Goal: Transaction & Acquisition: Download file/media

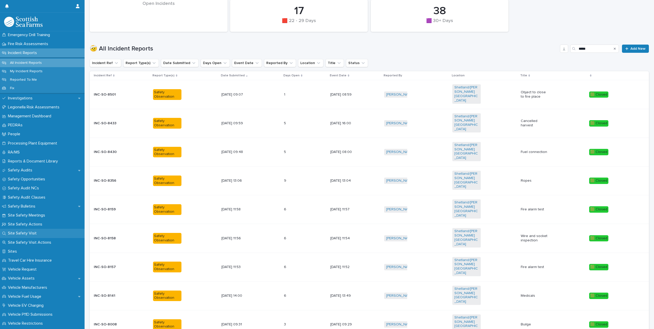
scroll to position [231, 0]
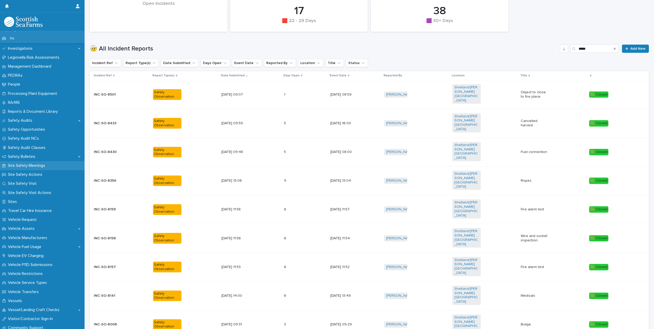
click at [32, 164] on p "Site Safety Meetings" at bounding box center [27, 165] width 43 height 5
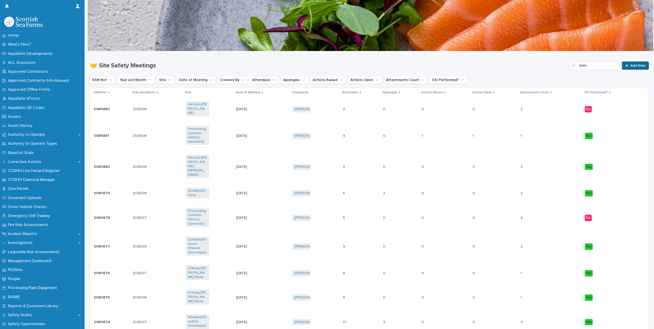
click at [391, 68] on link "Add New" at bounding box center [635, 65] width 27 height 8
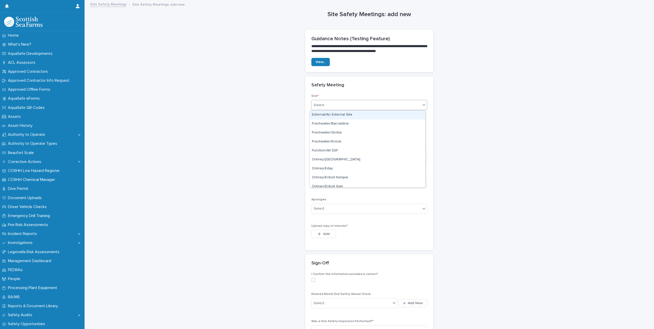
click at [362, 106] on div "Select..." at bounding box center [365, 105] width 109 height 8
type input "*****"
click at [369, 116] on div "Shetland/[PERSON_NAME][GEOGRAPHIC_DATA]" at bounding box center [367, 114] width 115 height 9
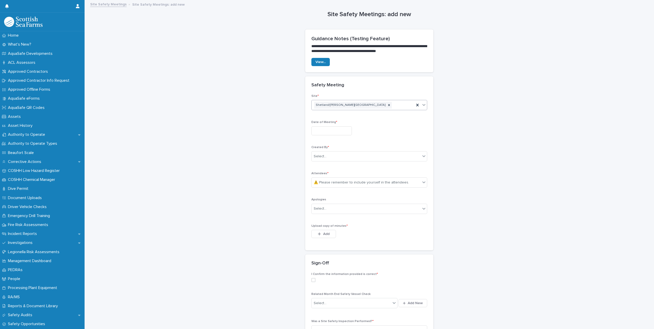
click at [340, 132] on input "text" at bounding box center [331, 130] width 40 height 9
click at [327, 91] on div "13" at bounding box center [326, 89] width 7 height 7
type input "*********"
click at [333, 153] on div "Select..." at bounding box center [365, 156] width 109 height 8
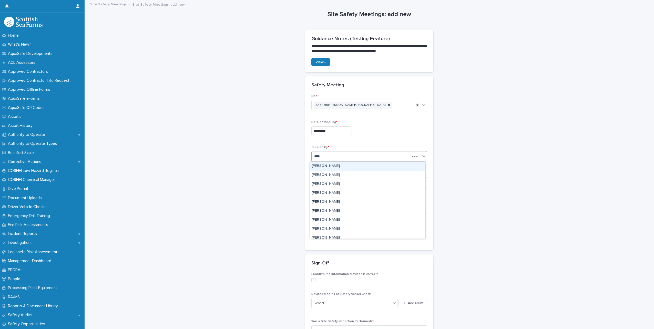
type input "*****"
click at [334, 181] on div "[PERSON_NAME]" at bounding box center [367, 233] width 115 height 9
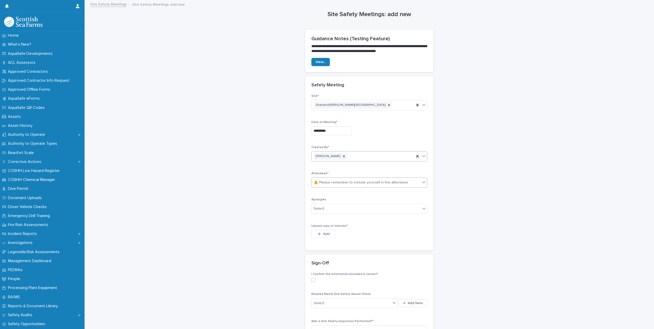
click at [327, 180] on div "⚠️ Please remember to include yourself in the attendees." at bounding box center [360, 182] width 95 height 5
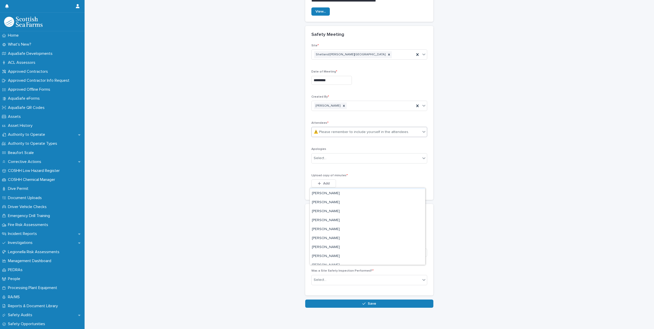
scroll to position [59, 0]
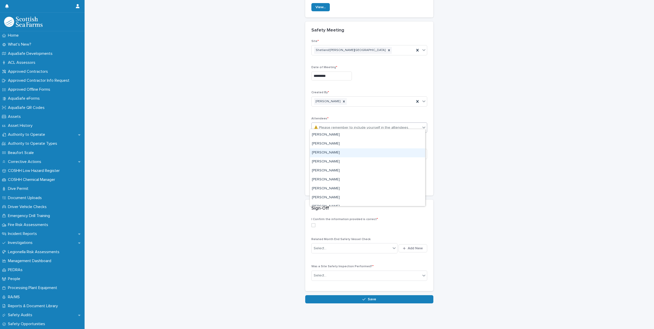
click at [391, 181] on div "**********" at bounding box center [369, 125] width 559 height 358
click at [362, 125] on div "⚠️ Please remember to include yourself in the attendees." at bounding box center [360, 127] width 95 height 5
type input "******"
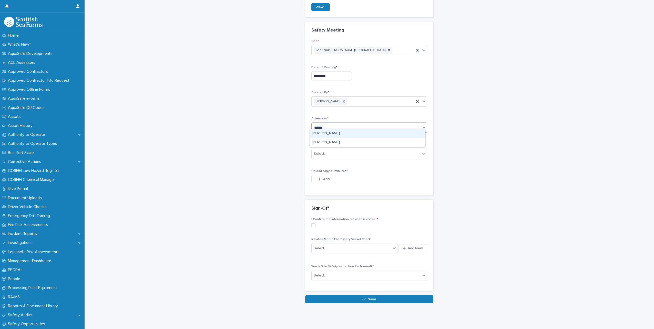
click at [356, 133] on div "[PERSON_NAME]" at bounding box center [367, 133] width 115 height 9
type input "********"
click at [350, 145] on div "[PERSON_NAME]" at bounding box center [367, 142] width 115 height 9
type input "********"
click at [334, 150] on div "[PERSON_NAME]" at bounding box center [367, 151] width 115 height 9
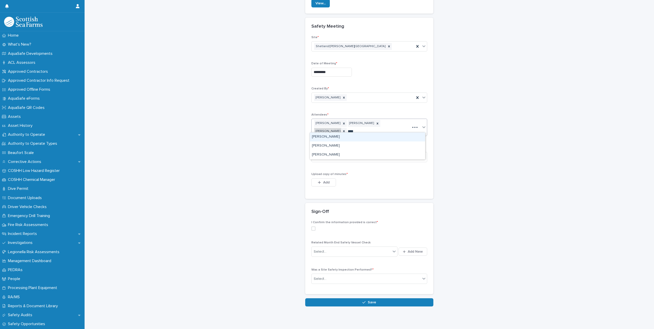
scroll to position [62, 0]
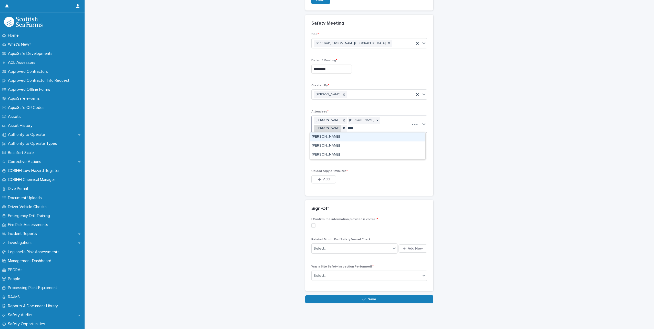
type input "*****"
click at [369, 135] on div "[PERSON_NAME]" at bounding box center [367, 136] width 115 height 9
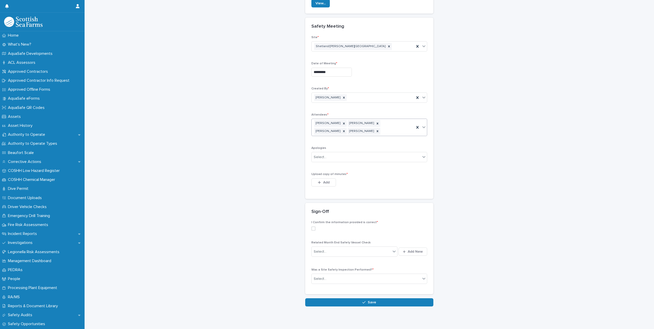
scroll to position [62, 0]
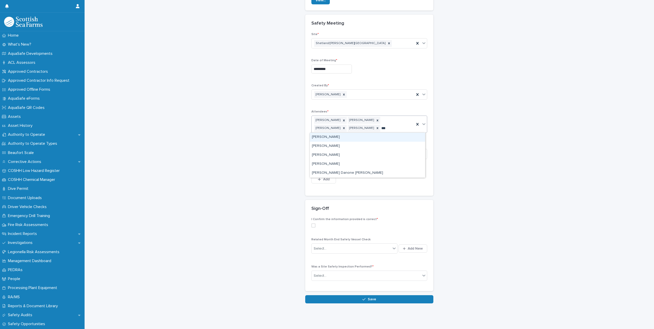
type input "****"
click at [369, 134] on div "[PERSON_NAME]" at bounding box center [367, 137] width 115 height 9
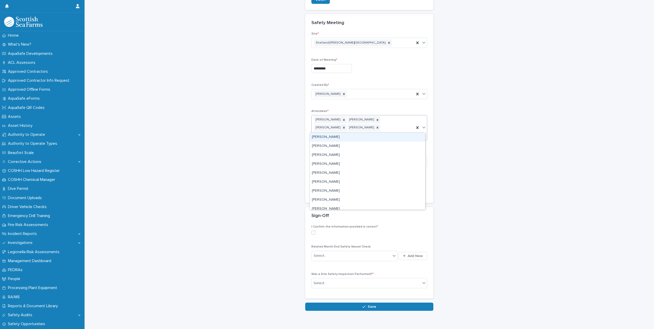
type input "***"
click at [363, 155] on div "[PERSON_NAME]" at bounding box center [367, 155] width 115 height 9
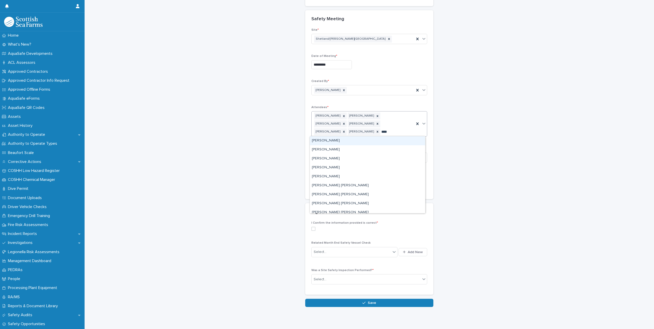
scroll to position [66, 0]
type input "******"
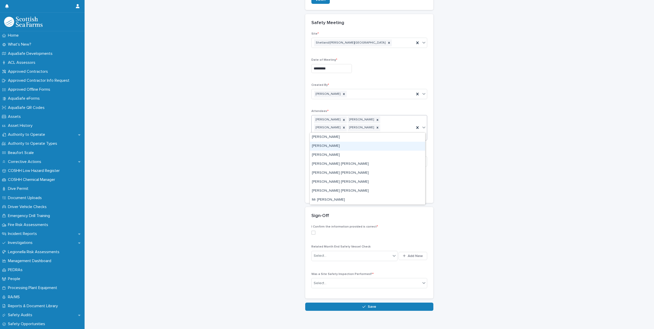
click at [349, 150] on div "[PERSON_NAME]" at bounding box center [367, 146] width 115 height 9
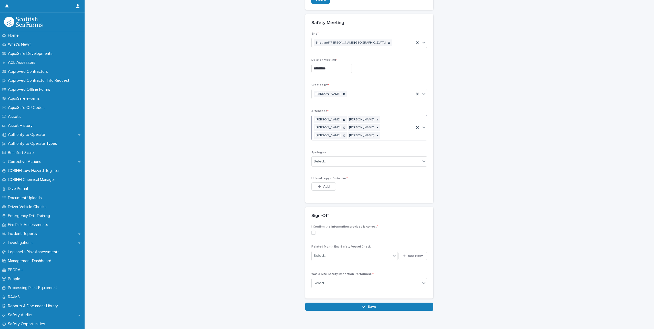
scroll to position [66, 0]
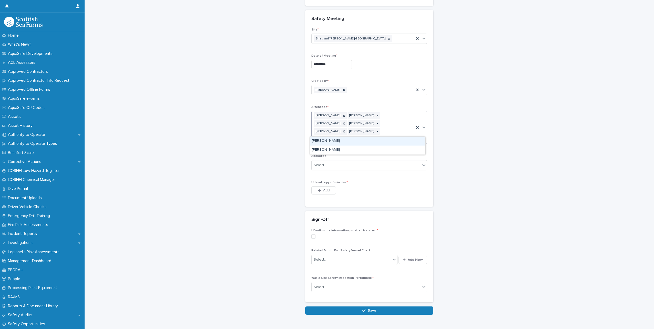
type input "*******"
click at [369, 142] on div "[PERSON_NAME]" at bounding box center [367, 141] width 115 height 9
click at [322, 181] on button "Add" at bounding box center [323, 190] width 25 height 8
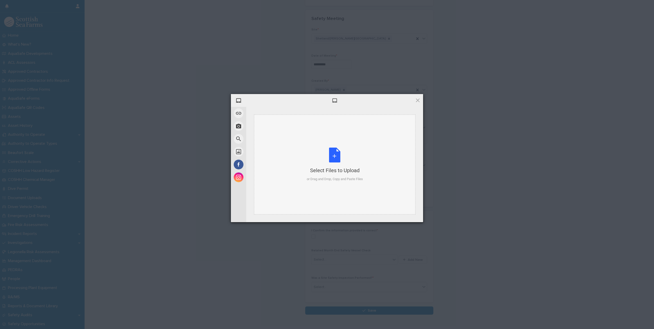
click at [336, 155] on div "Select Files to Upload or Drag and Drop, Copy and Paste Files" at bounding box center [335, 165] width 56 height 34
click at [391, 181] on span "Upload 1" at bounding box center [407, 216] width 26 height 10
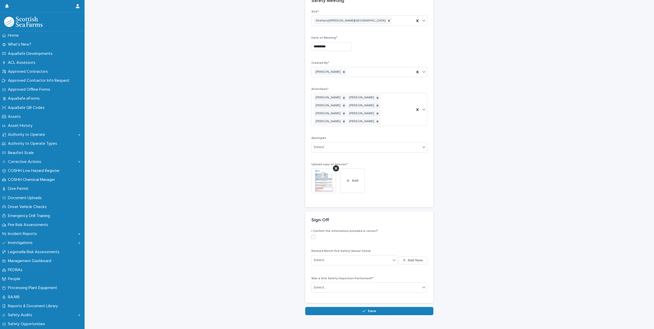
scroll to position [92, 0]
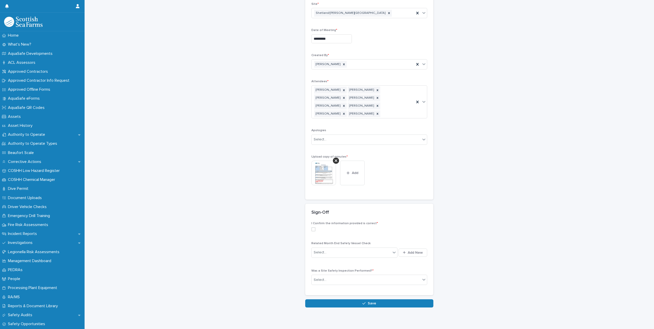
click at [311, 181] on span at bounding box center [313, 229] width 4 height 4
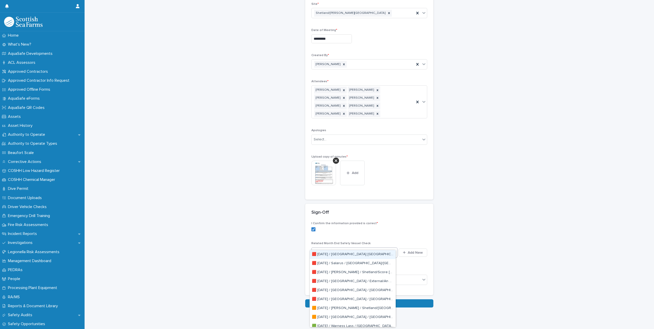
click at [386, 181] on div "Select..." at bounding box center [350, 252] width 79 height 8
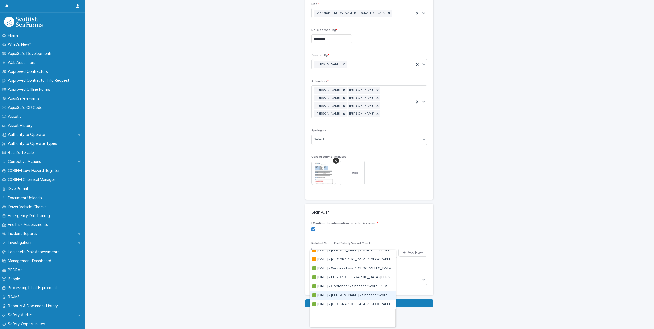
scroll to position [0, 0]
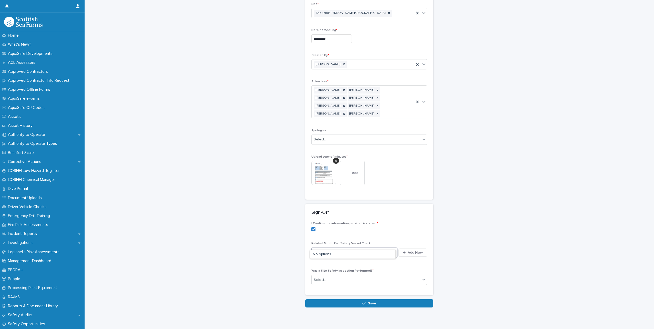
type input "***"
click at [349, 181] on div "🟩 [DATE] / [PERSON_NAME] / Shetland/[PERSON_NAME] [MESC173]" at bounding box center [353, 272] width 86 height 9
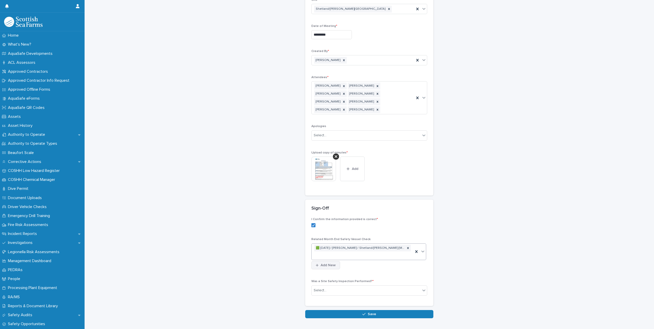
click at [333, 181] on span "Add New" at bounding box center [327, 265] width 15 height 4
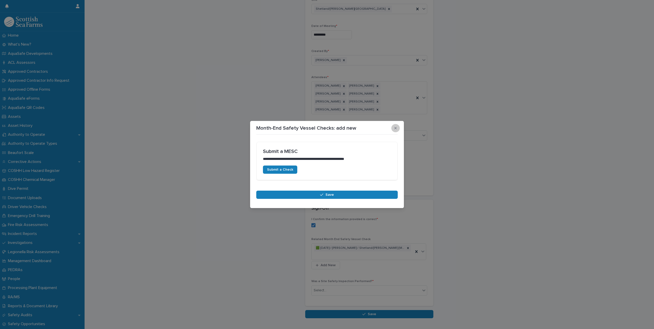
click at [391, 131] on button "button" at bounding box center [395, 128] width 8 height 8
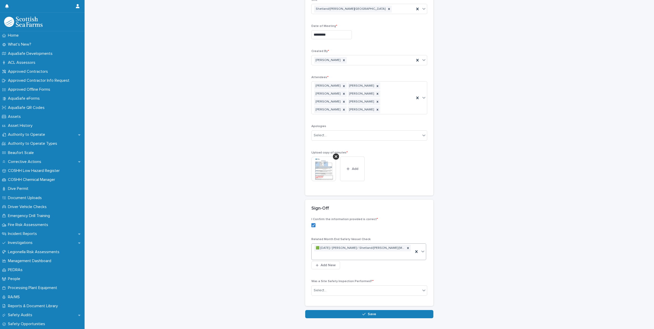
click at [391, 181] on div "🟩 [DATE] / [PERSON_NAME] / Shetland/[PERSON_NAME] [MESC173]" at bounding box center [362, 252] width 102 height 16
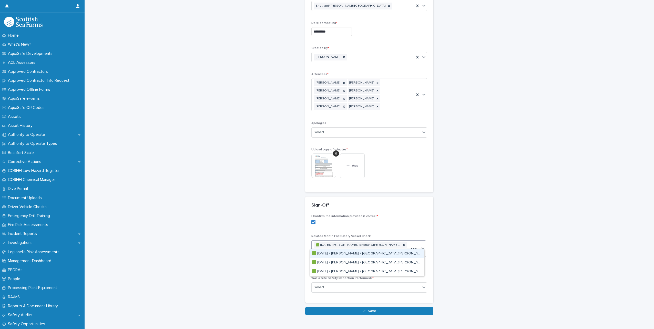
type input "******"
click at [337, 181] on div "🟩 [DATE] / [PERSON_NAME] / [GEOGRAPHIC_DATA]/[PERSON_NAME] [MESC174]" at bounding box center [367, 271] width 114 height 9
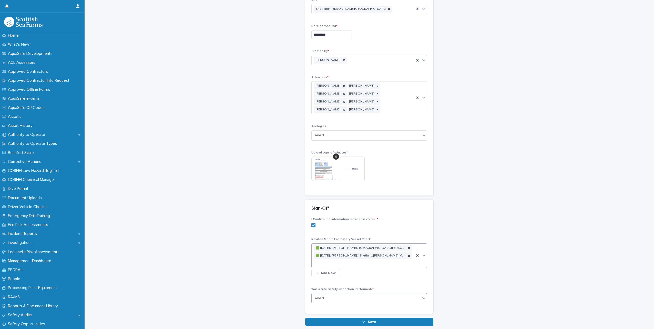
scroll to position [99, 0]
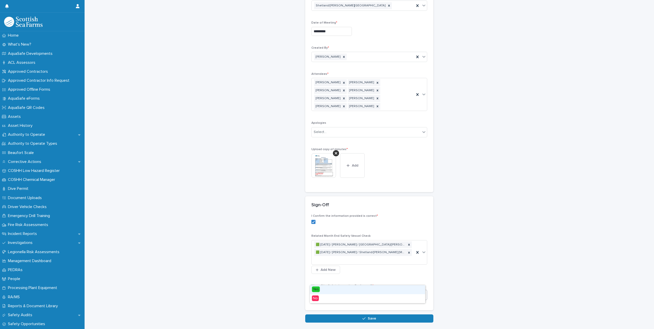
click at [330, 181] on div "Select..." at bounding box center [365, 295] width 109 height 8
click at [313, 181] on span "Yes" at bounding box center [316, 289] width 8 height 6
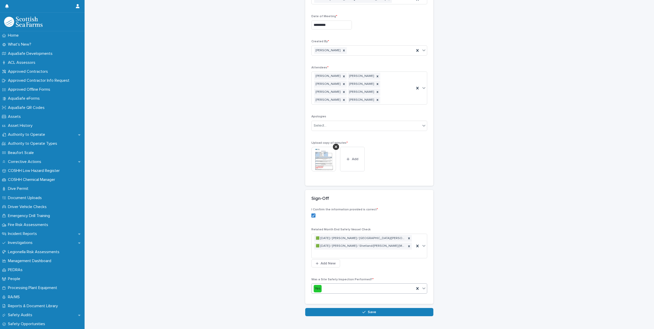
scroll to position [107, 0]
click at [376, 181] on button "Save" at bounding box center [369, 310] width 128 height 8
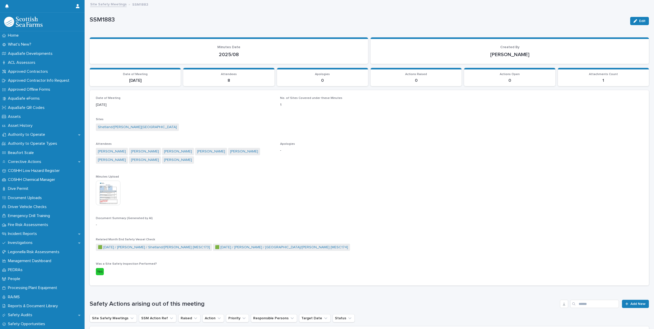
click at [102, 181] on img at bounding box center [108, 193] width 25 height 25
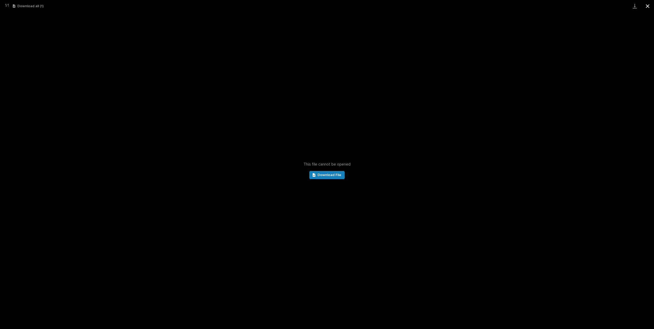
click at [391, 7] on button "Close gallery" at bounding box center [647, 6] width 13 height 12
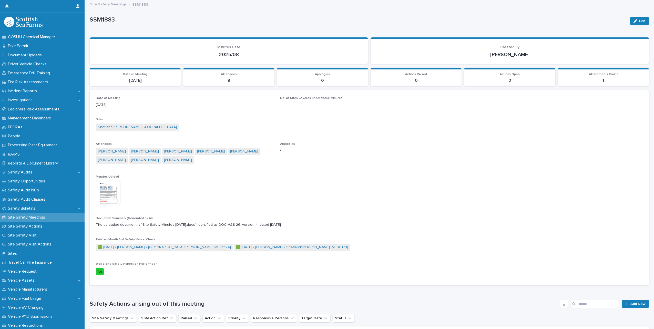
scroll to position [106, 0]
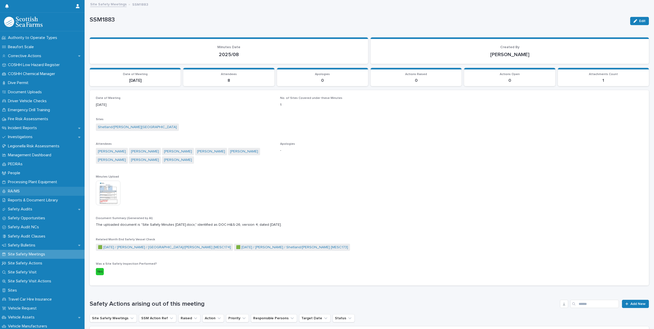
click at [19, 181] on p "RA/MS" at bounding box center [15, 191] width 18 height 5
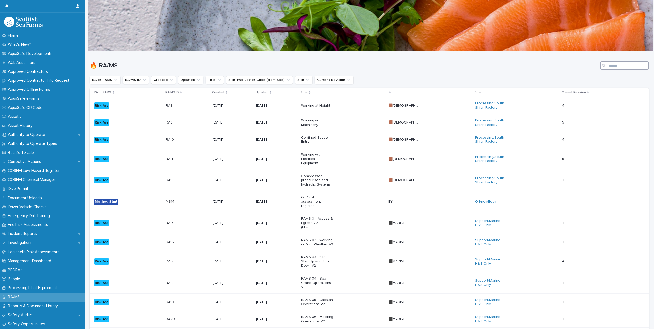
click at [391, 66] on input "Search" at bounding box center [624, 65] width 49 height 8
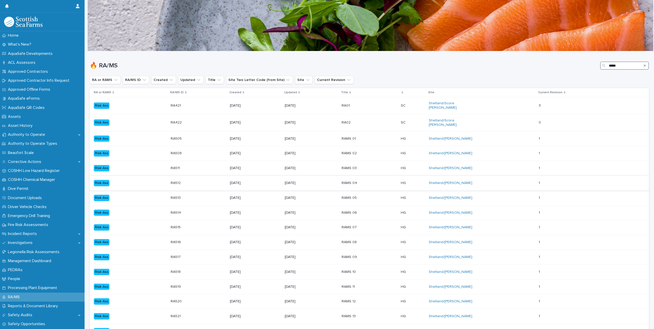
type input "*****"
click at [358, 181] on p "RAMS 04" at bounding box center [357, 183] width 32 height 4
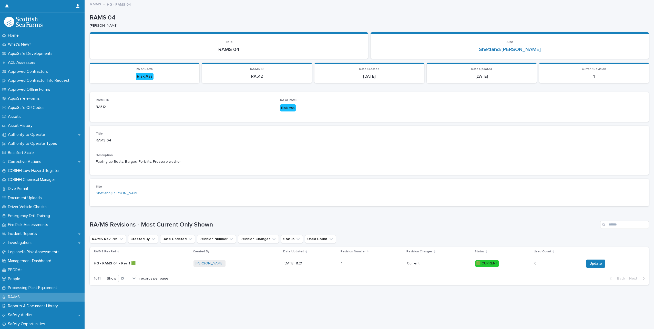
scroll to position [4, 0]
click at [124, 181] on p "HG - RAMS 04 - Rev 1 🟩" at bounding box center [115, 262] width 43 height 5
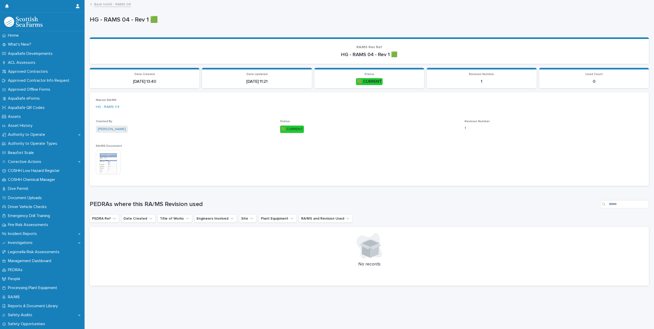
click at [105, 164] on img at bounding box center [108, 162] width 25 height 25
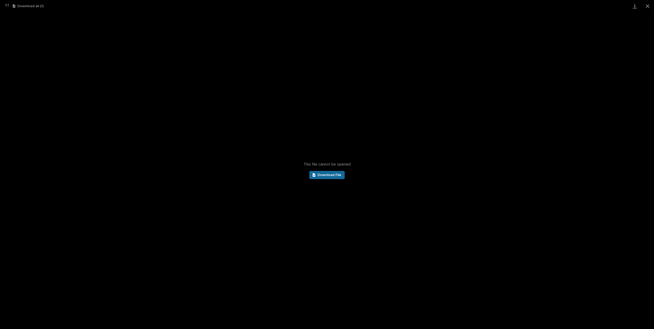
click at [328, 175] on span "Download File" at bounding box center [329, 175] width 24 height 4
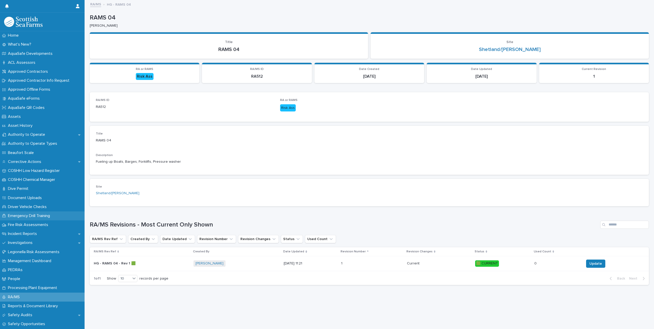
click at [27, 181] on p "Emergency Drill Training" at bounding box center [30, 215] width 48 height 5
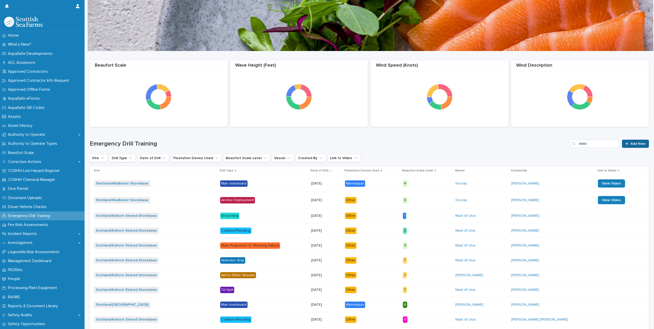
click at [391, 144] on span "Add New" at bounding box center [637, 144] width 15 height 4
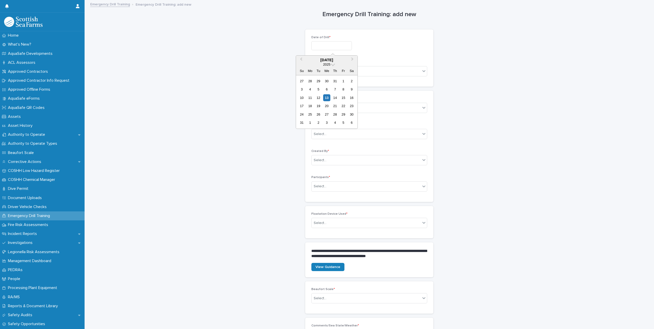
click at [331, 43] on input "text" at bounding box center [331, 45] width 40 height 9
click at [327, 101] on div "10 11 12 13 14 15 16" at bounding box center [326, 97] width 58 height 8
click at [329, 96] on div "13" at bounding box center [326, 97] width 7 height 7
type input "**********"
click at [359, 71] on div "Select..." at bounding box center [365, 71] width 109 height 8
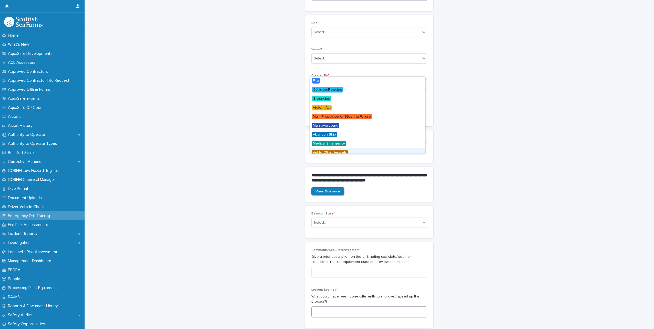
scroll to position [51, 0]
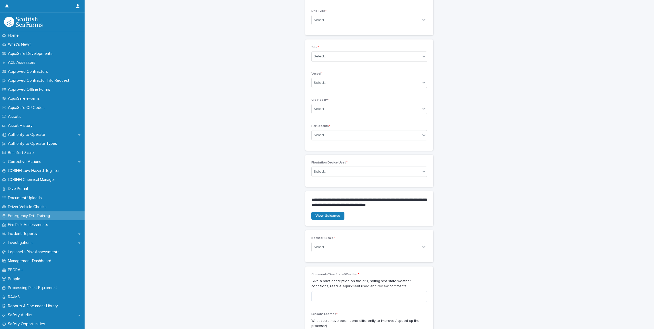
click at [391, 127] on div "**********" at bounding box center [369, 188] width 559 height 478
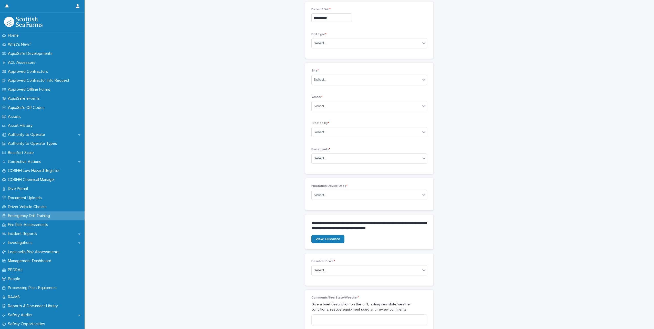
scroll to position [0, 0]
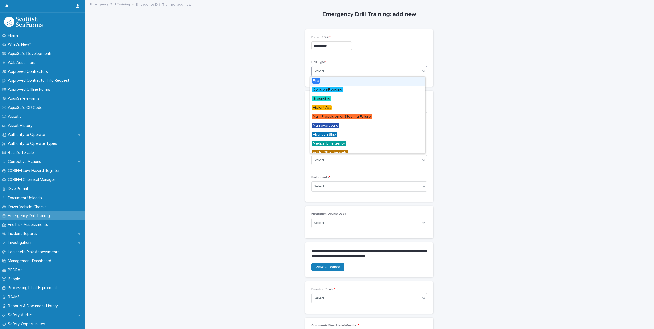
click at [377, 69] on div "Select..." at bounding box center [365, 71] width 109 height 8
click at [316, 79] on span "Fire" at bounding box center [316, 81] width 8 height 6
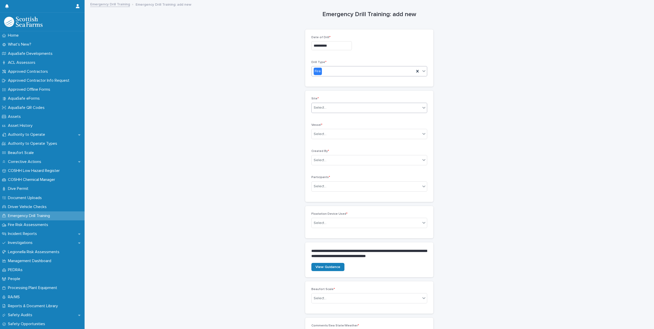
click at [334, 110] on div "Select..." at bounding box center [365, 107] width 109 height 8
type input "*****"
click at [352, 119] on div "Shetland/[PERSON_NAME][GEOGRAPHIC_DATA]" at bounding box center [367, 117] width 115 height 9
click at [338, 132] on div "Select..." at bounding box center [365, 134] width 109 height 8
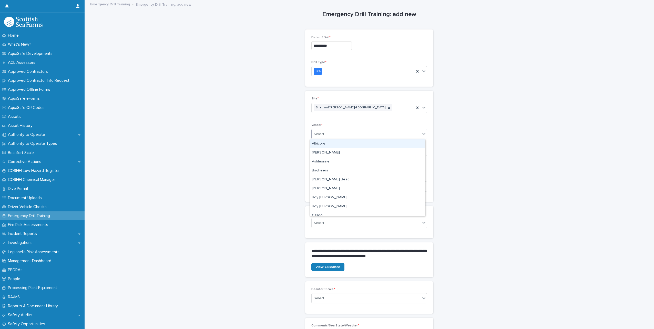
click at [355, 119] on div "Site * Shetland/[PERSON_NAME][GEOGRAPHIC_DATA] Vessel * option Albicore focused…" at bounding box center [369, 146] width 116 height 99
click at [373, 135] on div "Select..." at bounding box center [365, 134] width 109 height 8
type input "*"
click at [359, 133] on div "Select..." at bounding box center [365, 134] width 109 height 8
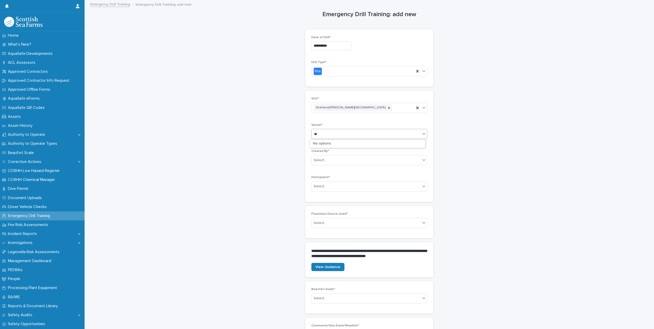
type input "*"
type input "********"
click at [391, 181] on div "**********" at bounding box center [369, 240] width 559 height 478
click at [391, 136] on div "Select..." at bounding box center [365, 134] width 109 height 8
type input "****"
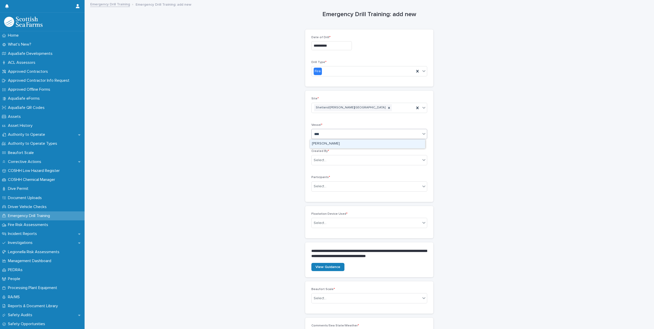
click at [329, 144] on div "[PERSON_NAME]" at bounding box center [367, 143] width 115 height 9
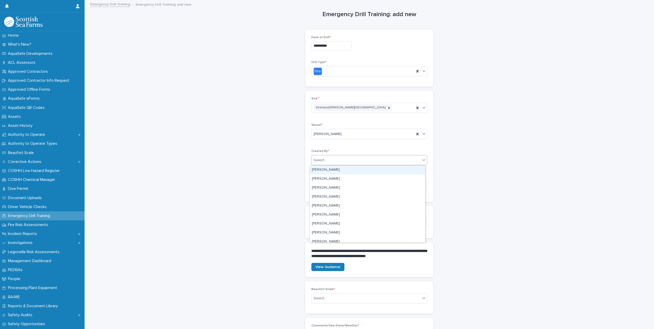
click at [331, 164] on div "Select..." at bounding box center [365, 160] width 109 height 8
type input "********"
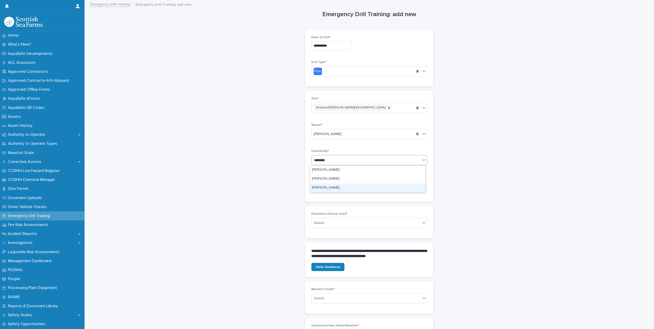
click at [336, 181] on div "[PERSON_NAME]" at bounding box center [367, 187] width 115 height 9
click at [335, 181] on div "Select..." at bounding box center [365, 186] width 109 height 8
type input "********"
click at [335, 181] on div "[PERSON_NAME]" at bounding box center [367, 196] width 115 height 9
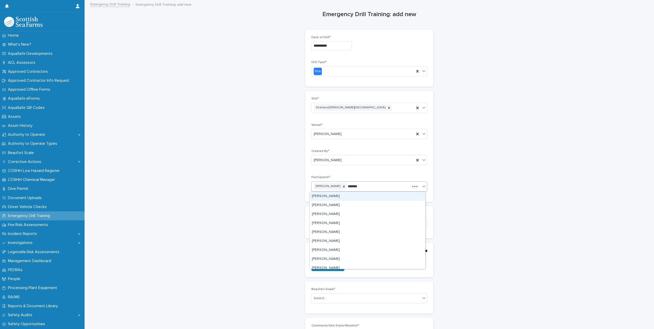
type input "********"
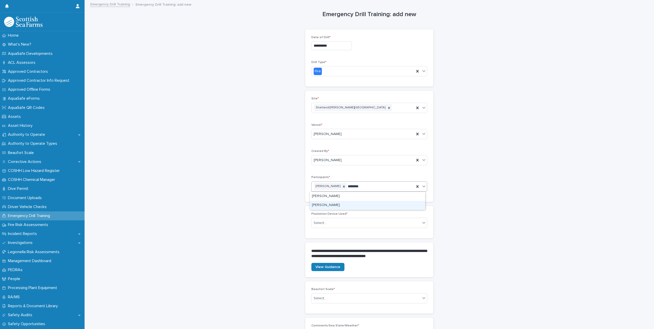
click at [335, 181] on div "[PERSON_NAME]" at bounding box center [367, 205] width 115 height 9
type input "**********"
click at [347, 181] on div "[PERSON_NAME]" at bounding box center [367, 205] width 115 height 9
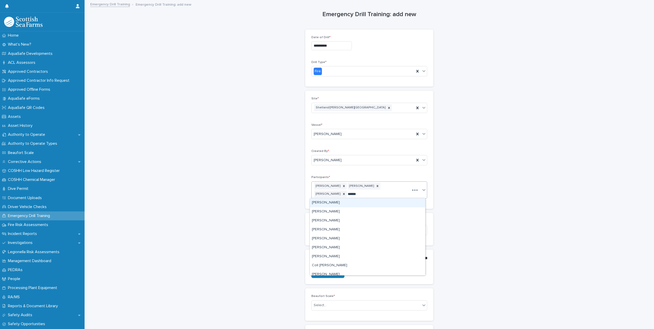
type input "*******"
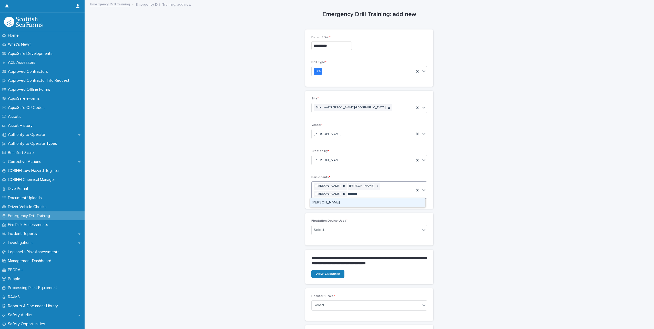
click at [356, 181] on div "[PERSON_NAME]" at bounding box center [367, 202] width 115 height 9
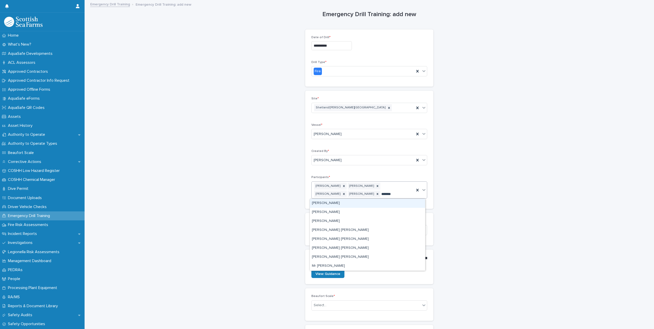
type input "********"
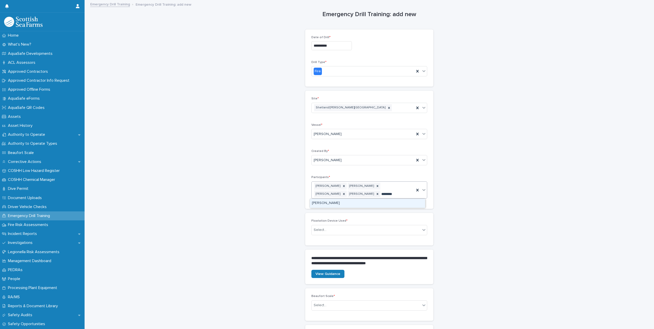
click at [356, 181] on div "[PERSON_NAME]" at bounding box center [367, 203] width 115 height 9
type input "*******"
click at [356, 181] on div "[PERSON_NAME]" at bounding box center [367, 203] width 115 height 9
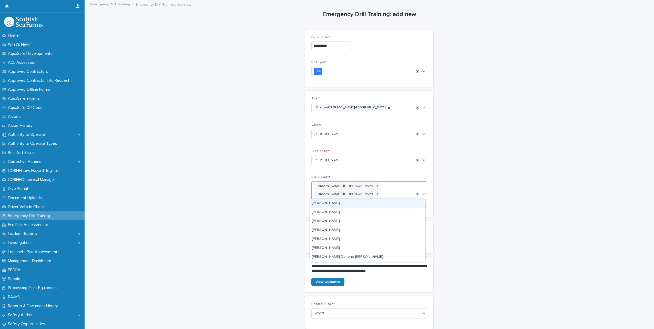
type input "****"
click at [356, 181] on div "[PERSON_NAME]" at bounding box center [367, 203] width 115 height 9
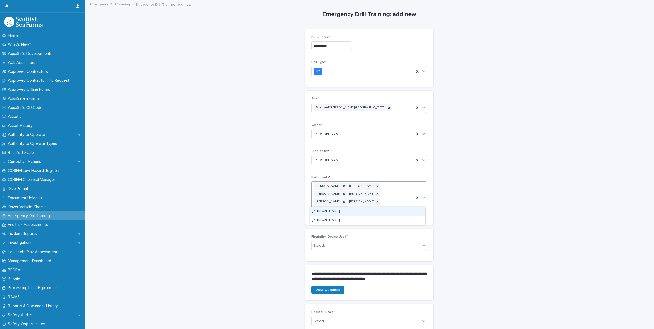
type input "*****"
click at [348, 181] on div "[PERSON_NAME]" at bounding box center [367, 229] width 115 height 9
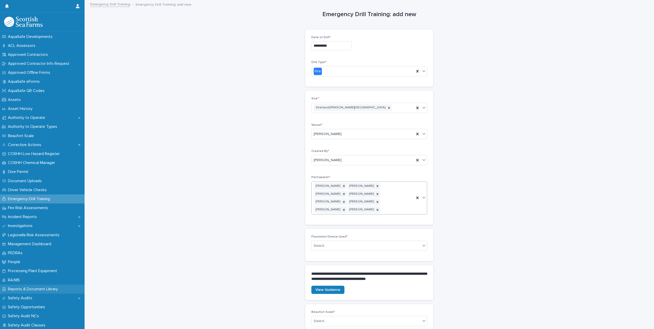
scroll to position [102, 0]
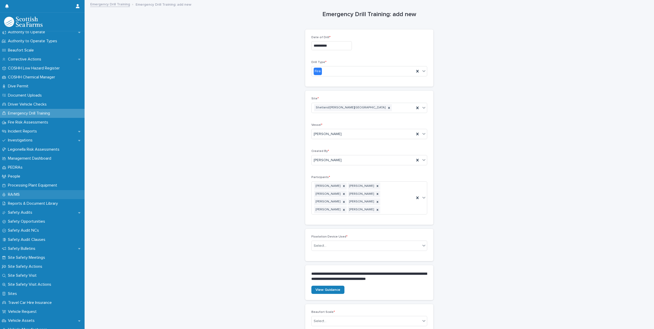
click at [12, 181] on p "RA/MS" at bounding box center [15, 194] width 18 height 5
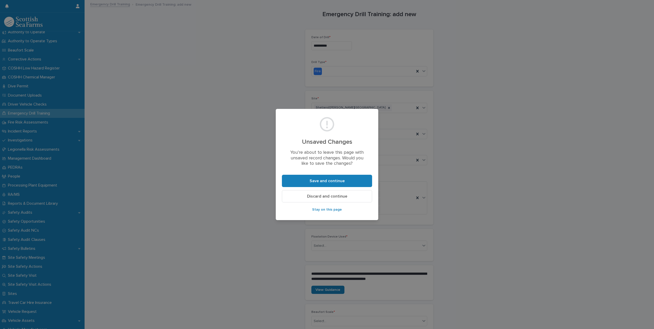
click at [331, 181] on span "Discard and continue" at bounding box center [327, 196] width 40 height 4
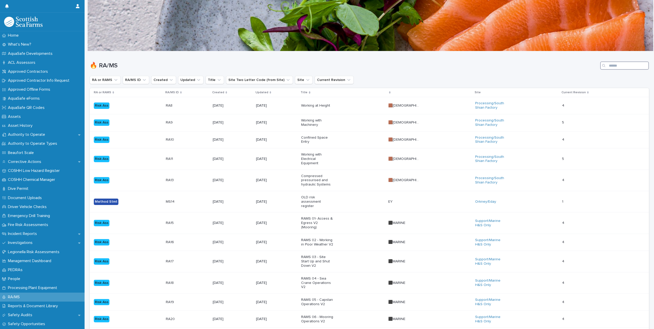
click at [391, 67] on input "Search" at bounding box center [624, 65] width 49 height 8
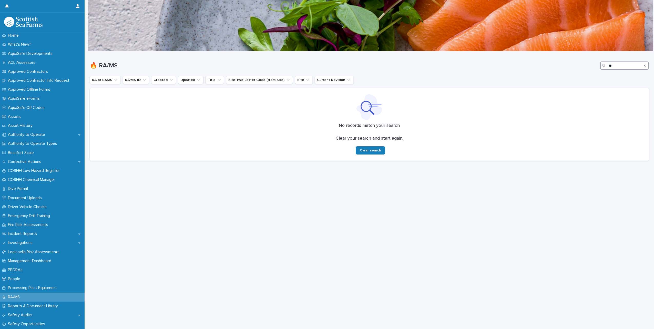
type input "*"
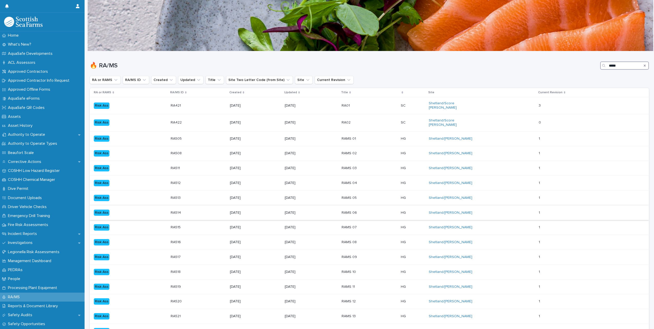
type input "*****"
click at [326, 181] on div "[DATE]" at bounding box center [311, 212] width 53 height 8
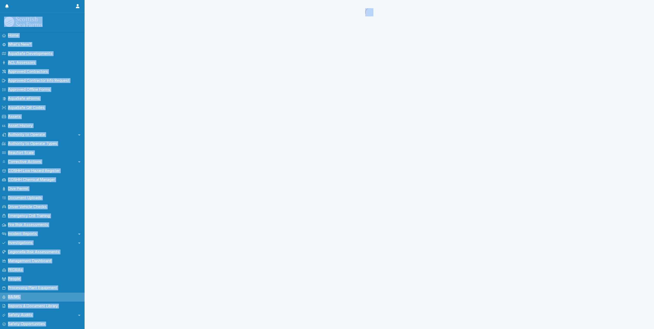
click at [326, 181] on div "Loading... Saving… Loading... Saving…" at bounding box center [369, 158] width 564 height 316
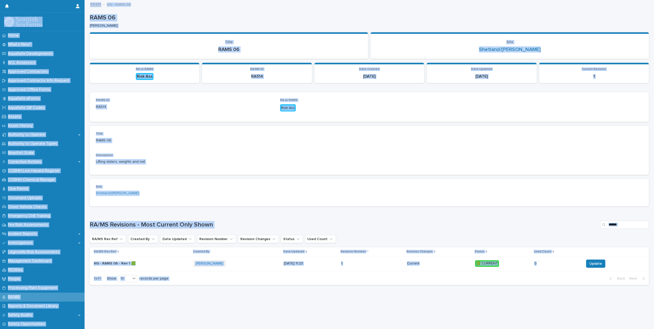
click at [256, 181] on p "Site" at bounding box center [185, 187] width 178 height 4
click at [115, 181] on p "HG - RAMS 06 - Rev 1 🟩" at bounding box center [115, 262] width 43 height 5
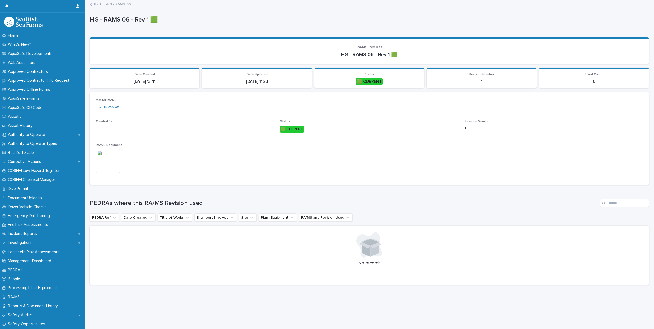
click at [109, 163] on img at bounding box center [108, 161] width 25 height 25
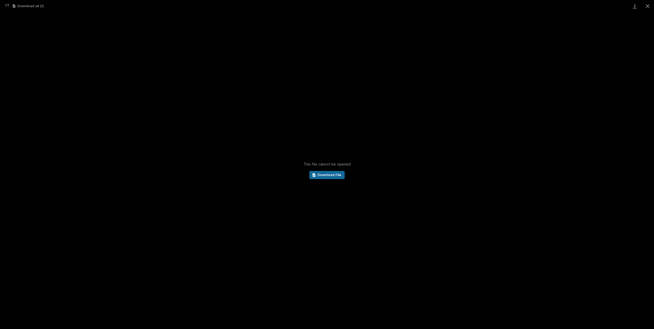
click at [312, 176] on link "Download File" at bounding box center [326, 175] width 35 height 8
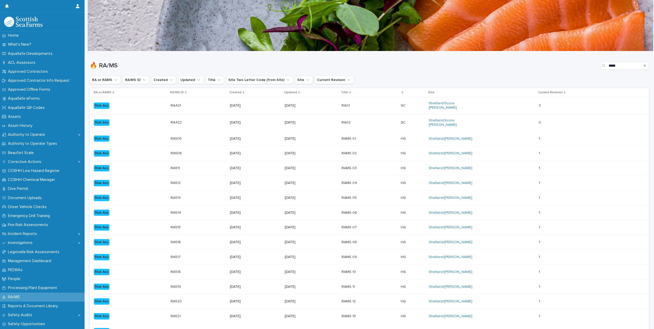
click at [359, 181] on p "RAMS 08" at bounding box center [357, 242] width 32 height 4
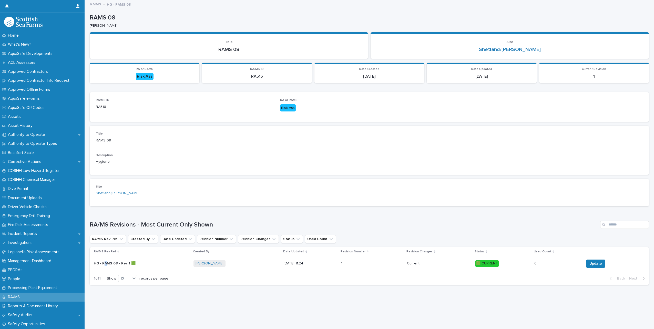
click at [106, 181] on p "HG - RAMS 08 - Rev 1 🟩" at bounding box center [115, 262] width 43 height 5
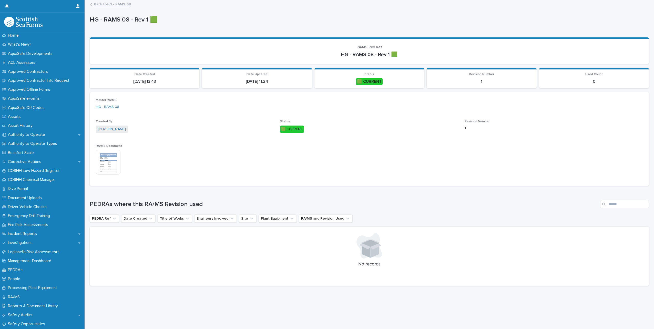
click at [108, 156] on img at bounding box center [108, 162] width 25 height 25
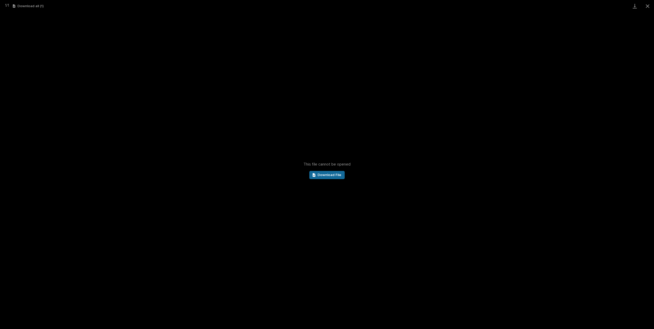
click at [334, 179] on link "Download File" at bounding box center [326, 175] width 35 height 8
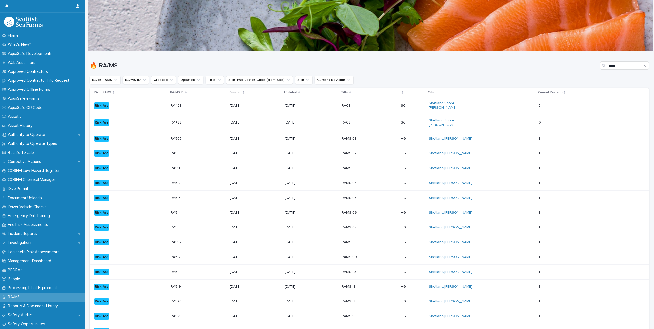
click at [338, 181] on div "[DATE]" at bounding box center [311, 287] width 53 height 8
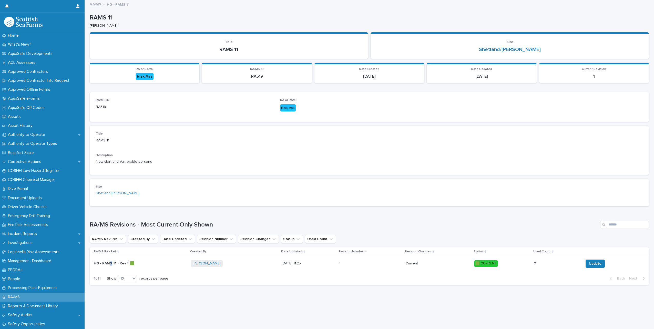
click at [111, 181] on p "HG - RAMS 11 - Rev 1 🟩" at bounding box center [114, 262] width 41 height 5
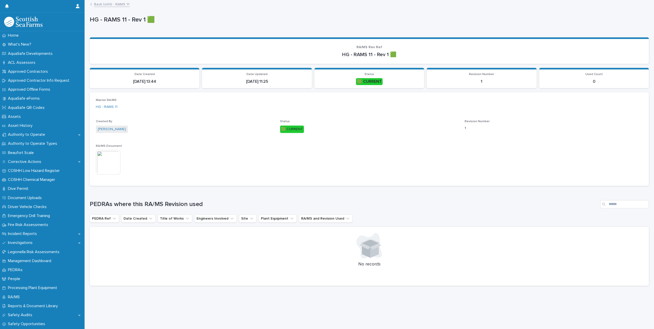
click at [106, 161] on img at bounding box center [108, 162] width 25 height 25
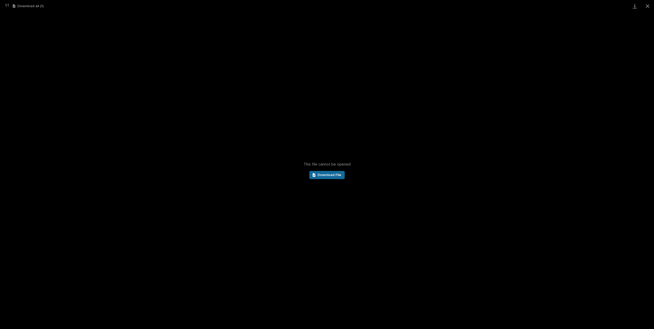
click at [336, 173] on link "Download File" at bounding box center [326, 175] width 35 height 8
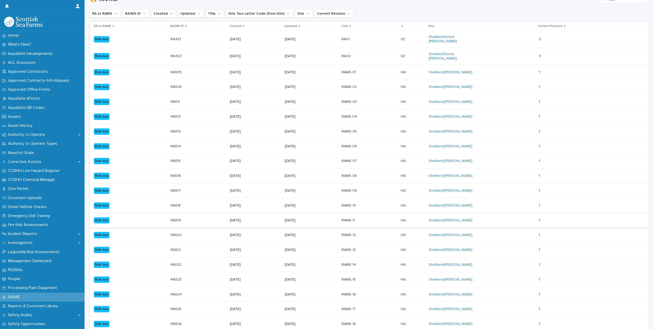
scroll to position [77, 0]
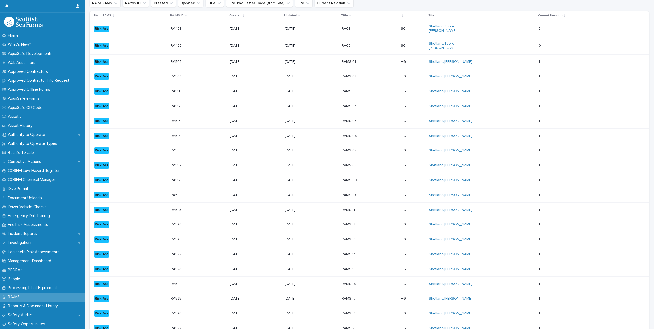
click at [355, 181] on p "RAMS 12" at bounding box center [357, 224] width 32 height 4
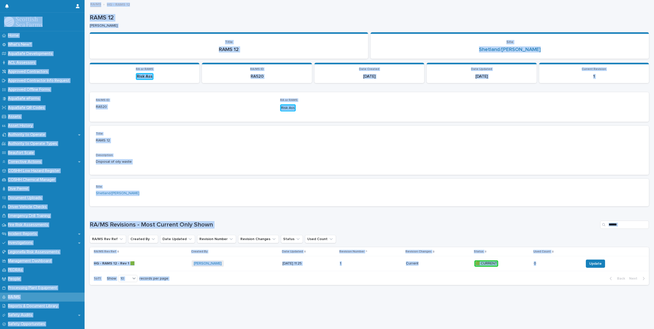
click at [106, 181] on p "HG - RAMS 12 - Rev 1 🟩" at bounding box center [115, 262] width 42 height 5
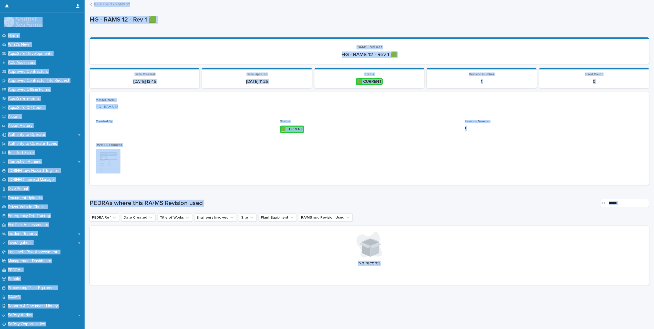
click at [109, 156] on img at bounding box center [108, 161] width 25 height 25
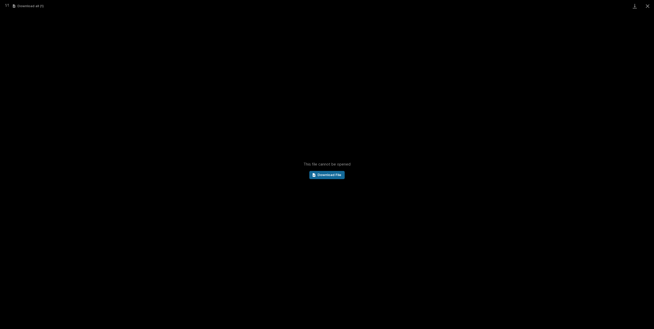
click at [321, 174] on span "Download File" at bounding box center [329, 175] width 24 height 4
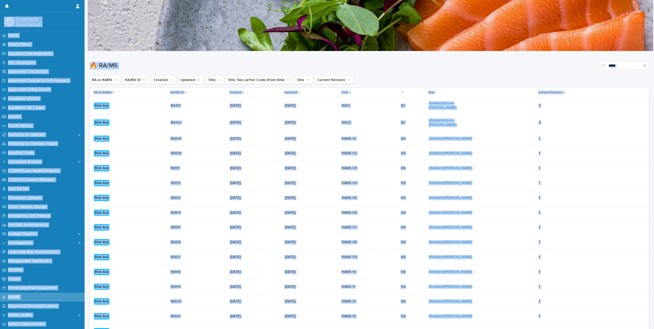
click at [391, 70] on div "🔥 RA/MS *****" at bounding box center [369, 63] width 559 height 25
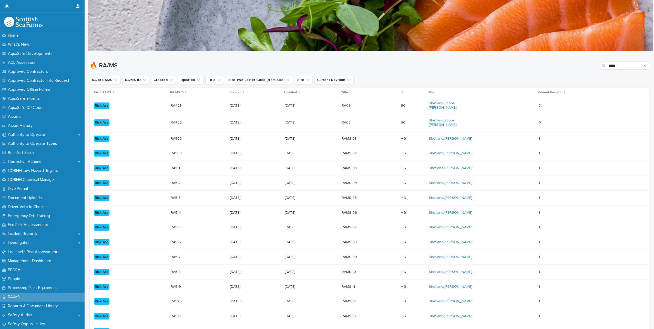
click at [391, 70] on div "🔥 RA/MS *****" at bounding box center [369, 63] width 559 height 25
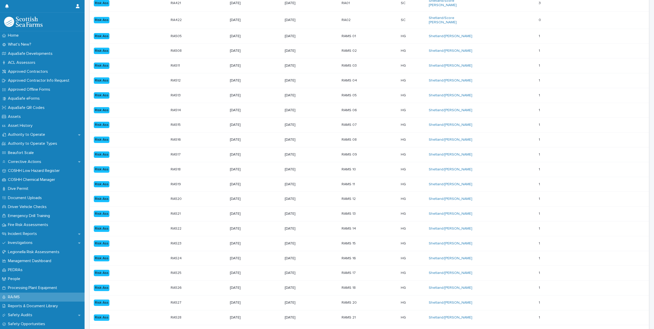
click at [356, 181] on p "RAMS 15" at bounding box center [357, 243] width 32 height 4
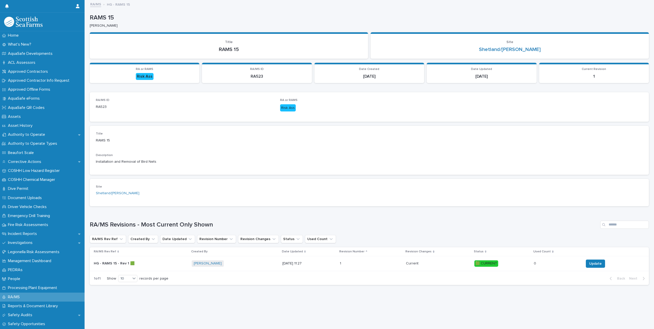
click at [115, 181] on div "HG - RAMS 15 - Rev 1 🟩 HG - RAMS 15 - Rev 1 🟩" at bounding box center [141, 263] width 94 height 8
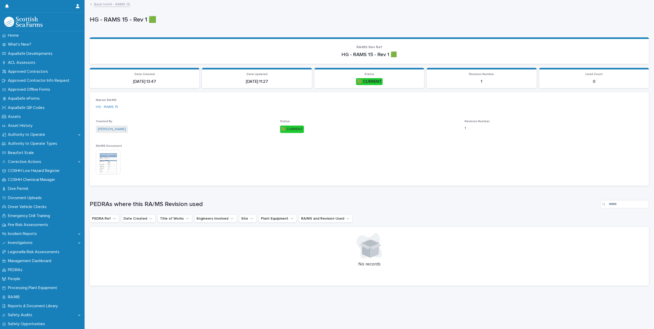
click at [110, 169] on img at bounding box center [108, 162] width 25 height 25
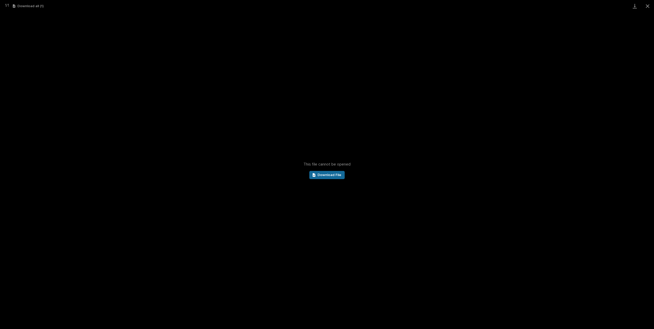
click at [327, 175] on span "Download File" at bounding box center [329, 175] width 24 height 4
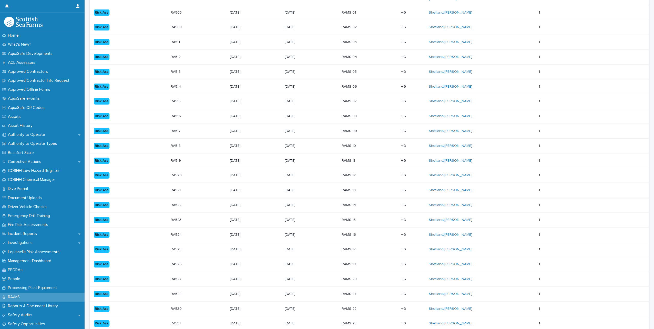
scroll to position [128, 0]
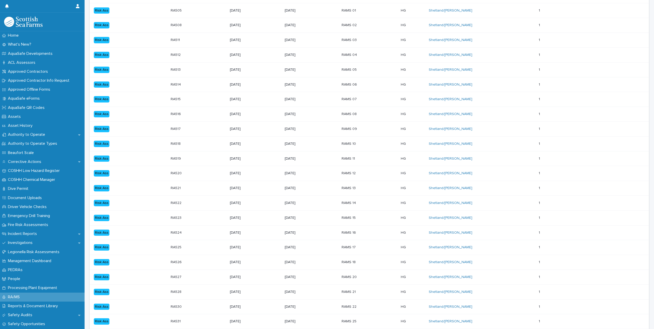
click at [354, 181] on div "RAMS 16" at bounding box center [357, 231] width 32 height 5
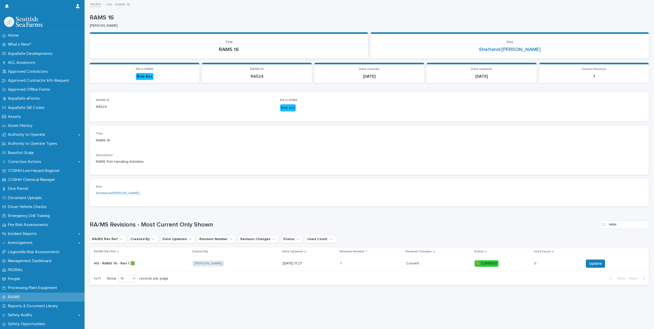
scroll to position [4, 0]
click at [116, 181] on p "HG - RAMS 16 - Rev 1 🟩" at bounding box center [115, 262] width 42 height 5
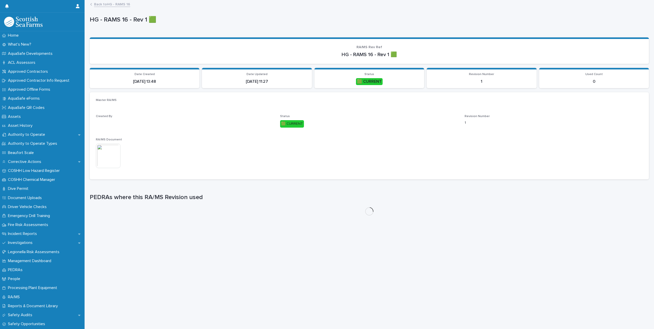
click at [98, 149] on img at bounding box center [108, 155] width 25 height 25
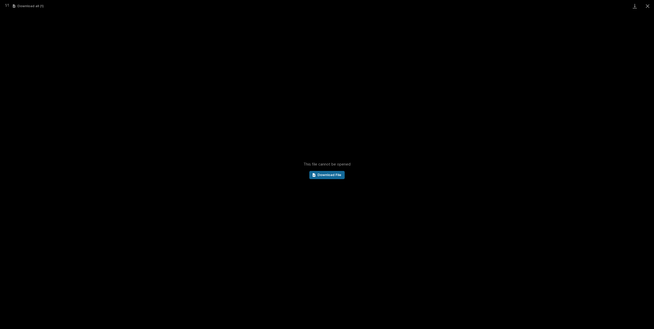
click at [329, 174] on span "Download File" at bounding box center [329, 175] width 24 height 4
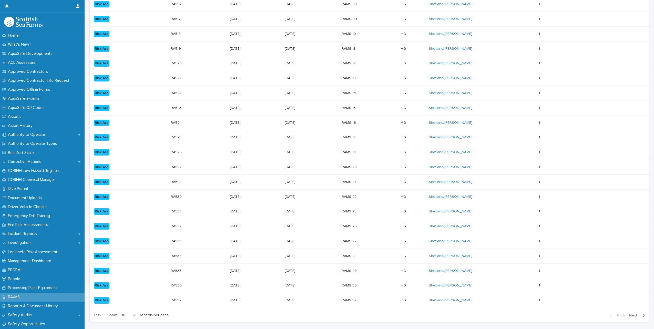
scroll to position [257, 0]
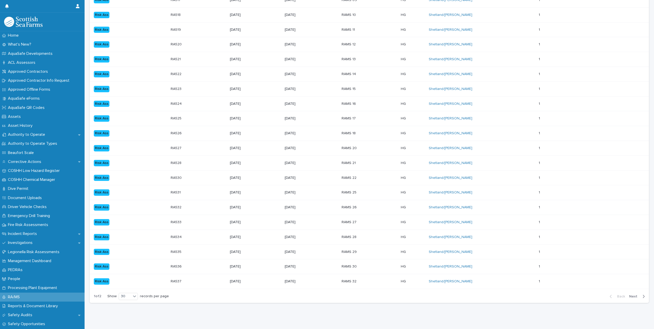
click at [356, 121] on p "RAMS 17" at bounding box center [357, 118] width 32 height 4
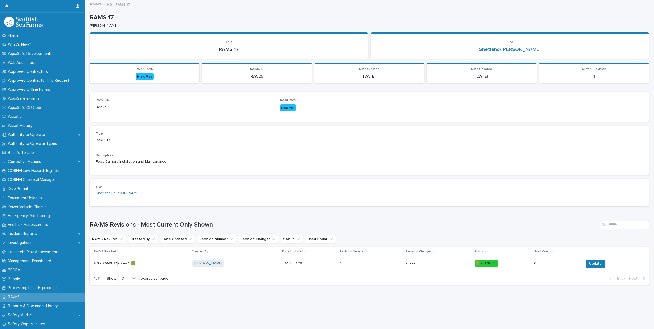
click at [117, 181] on p "HG - RAMS 17 - Rev 1 🟩" at bounding box center [115, 262] width 42 height 5
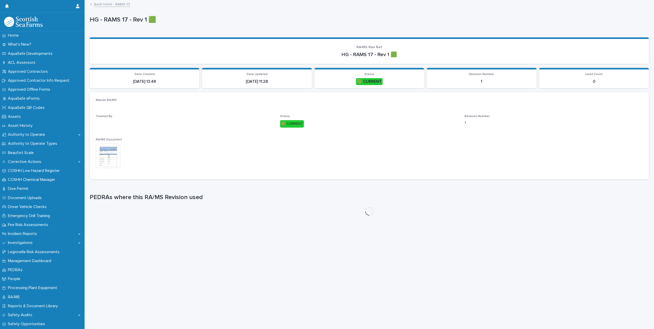
click at [103, 159] on img at bounding box center [108, 155] width 25 height 25
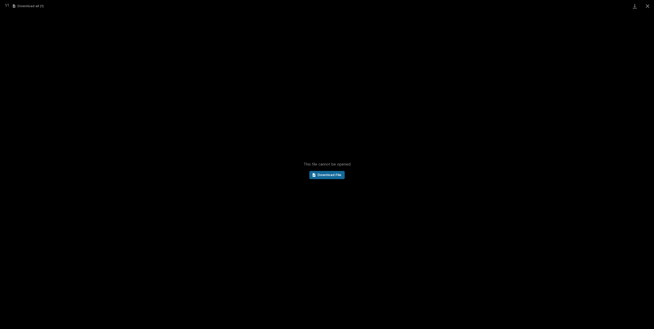
click at [332, 173] on span "Download File" at bounding box center [329, 175] width 24 height 4
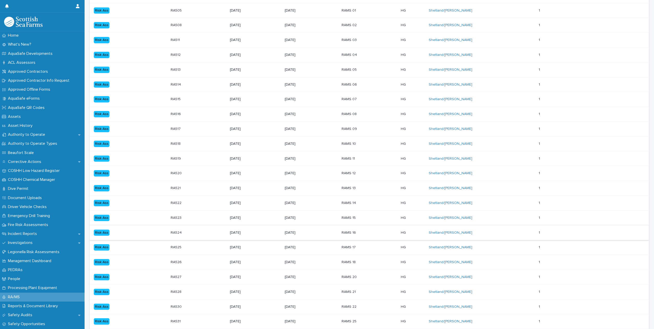
scroll to position [256, 0]
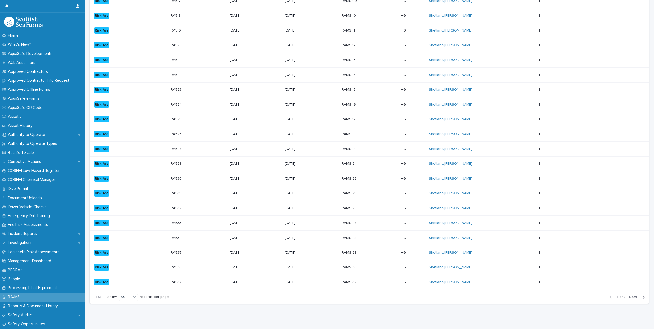
click at [357, 136] on p "RAMS 18" at bounding box center [357, 134] width 32 height 4
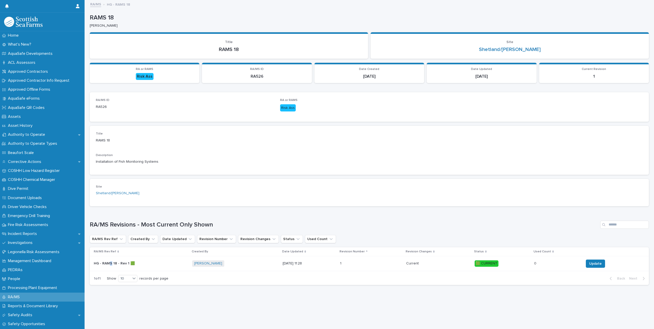
click at [111, 181] on p "HG - RAMS 18 - Rev 1 🟩" at bounding box center [115, 262] width 42 height 5
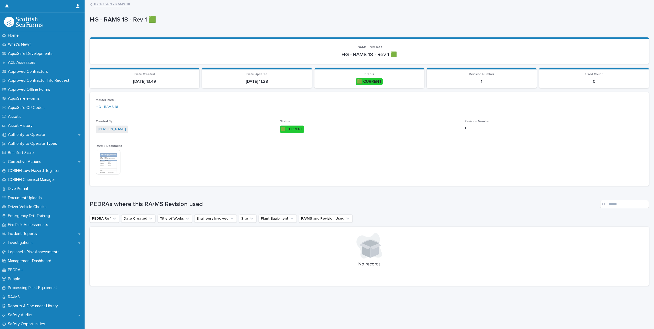
click at [112, 163] on img at bounding box center [108, 162] width 25 height 25
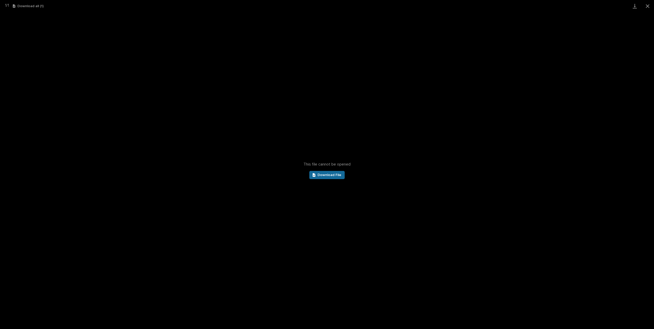
click at [322, 174] on span "Download File" at bounding box center [329, 175] width 24 height 4
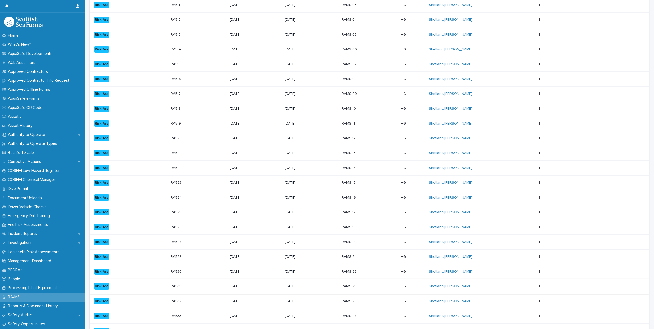
scroll to position [231, 0]
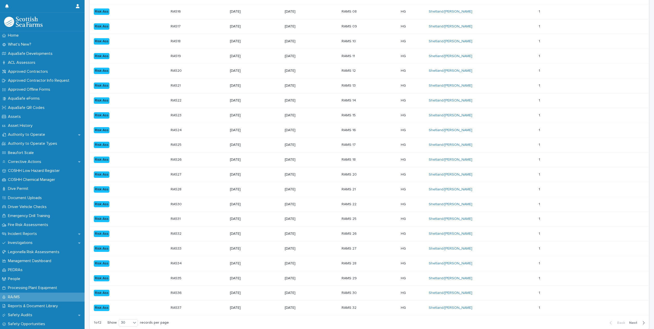
click at [354, 177] on p "RAMS 20" at bounding box center [357, 174] width 32 height 4
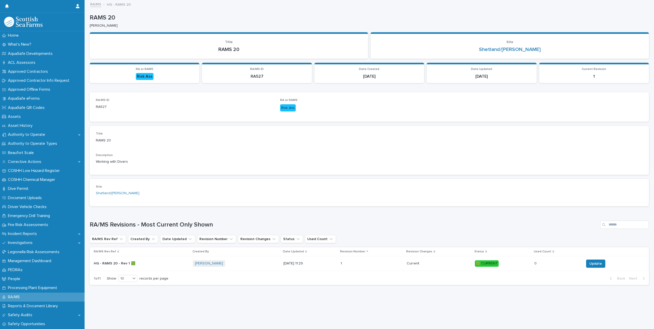
click at [118, 181] on p "HG - RAMS 20 - Rev 1 🟩" at bounding box center [115, 262] width 43 height 5
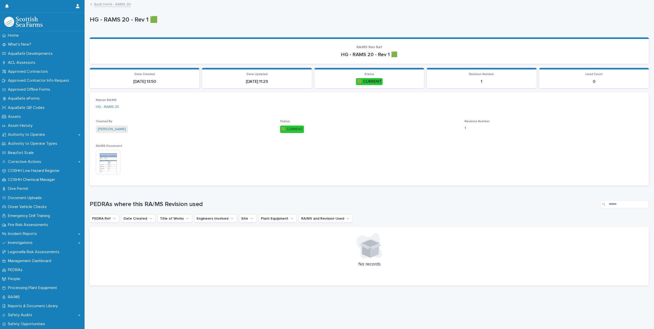
click at [107, 154] on img at bounding box center [108, 162] width 25 height 25
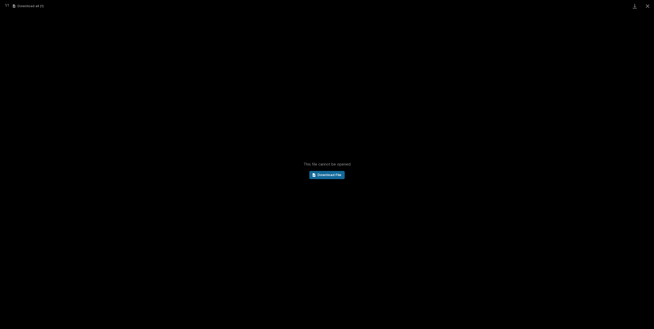
click at [319, 176] on span "Download File" at bounding box center [329, 175] width 24 height 4
click at [331, 168] on div "This file cannot be opened Download File" at bounding box center [327, 170] width 654 height 317
click at [331, 176] on span "Download File" at bounding box center [329, 175] width 24 height 4
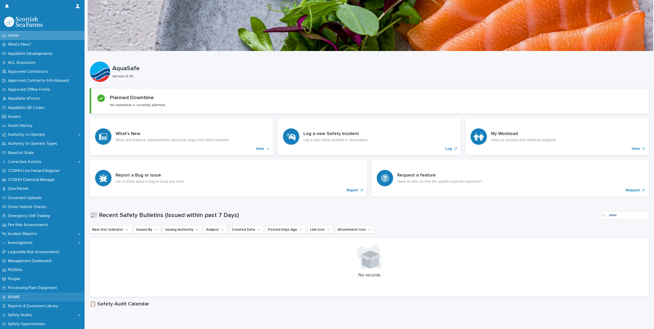
scroll to position [128, 0]
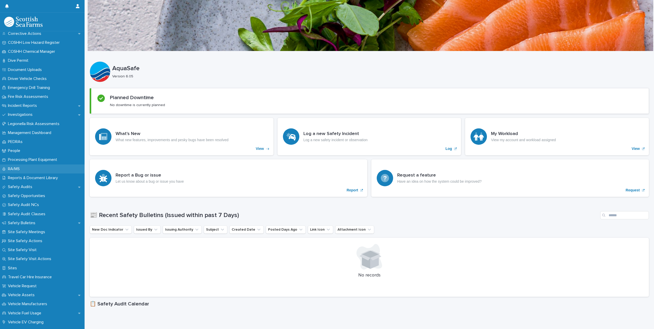
click at [20, 166] on p "RA/MS" at bounding box center [15, 168] width 18 height 5
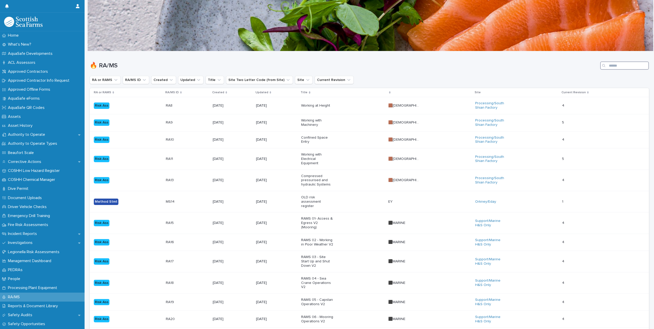
click at [620, 63] on input "Search" at bounding box center [624, 65] width 49 height 8
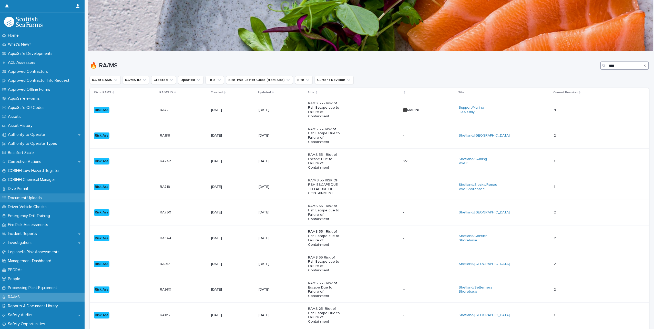
type input "****"
click at [27, 200] on p "Document Uploads" at bounding box center [26, 197] width 40 height 5
